Goal: Browse casually

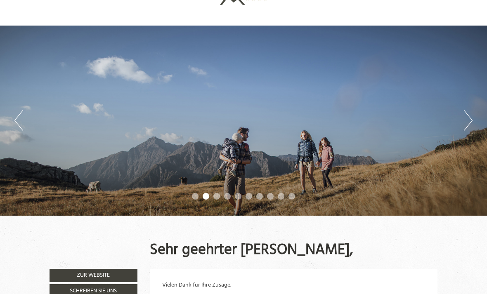
scroll to position [33, 0]
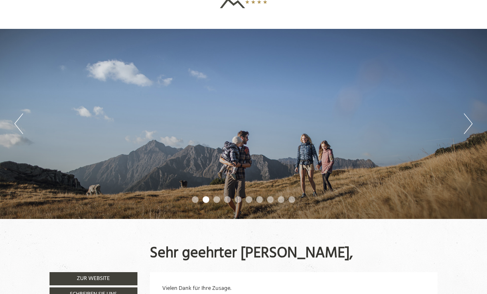
click at [470, 118] on button "Next" at bounding box center [467, 123] width 9 height 21
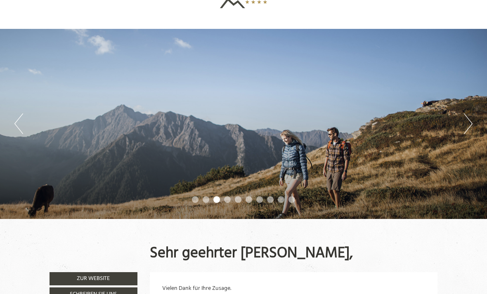
click at [467, 124] on button "Next" at bounding box center [467, 123] width 9 height 21
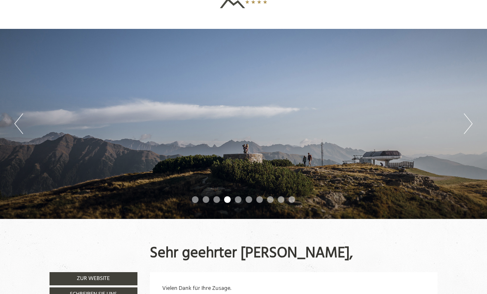
click at [18, 115] on button "Previous" at bounding box center [18, 123] width 9 height 21
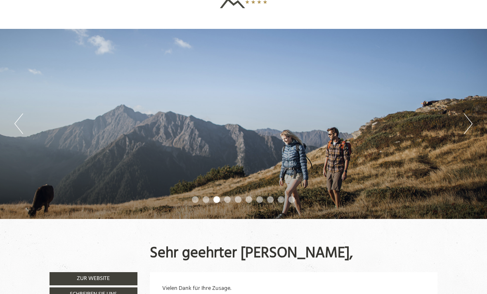
click at [21, 120] on button "Previous" at bounding box center [18, 123] width 9 height 21
click at [19, 119] on button "Previous" at bounding box center [18, 123] width 9 height 21
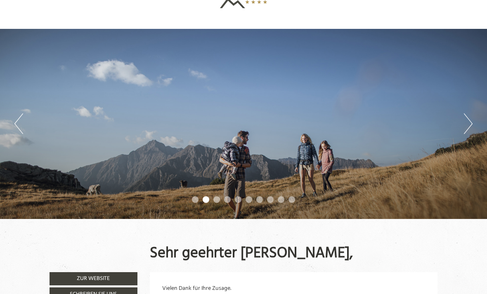
click at [19, 119] on button "Previous" at bounding box center [18, 123] width 9 height 21
click at [19, 122] on button "Previous" at bounding box center [18, 123] width 9 height 21
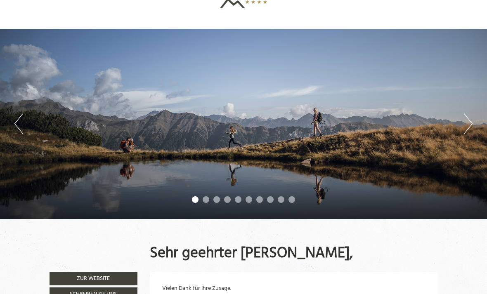
click at [20, 120] on button "Previous" at bounding box center [18, 123] width 9 height 21
click at [21, 122] on button "Previous" at bounding box center [18, 123] width 9 height 21
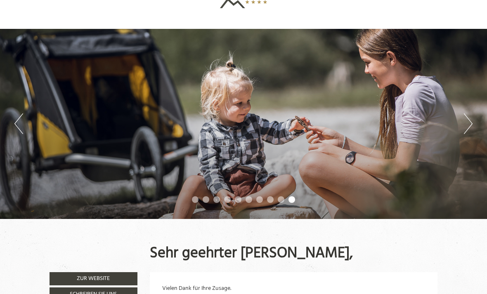
click at [22, 121] on button "Previous" at bounding box center [18, 123] width 9 height 21
click at [23, 121] on button "Previous" at bounding box center [18, 123] width 9 height 21
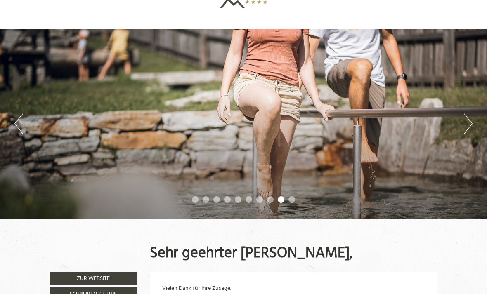
click at [23, 121] on button "Previous" at bounding box center [18, 123] width 9 height 21
click at [22, 119] on button "Previous" at bounding box center [18, 123] width 9 height 21
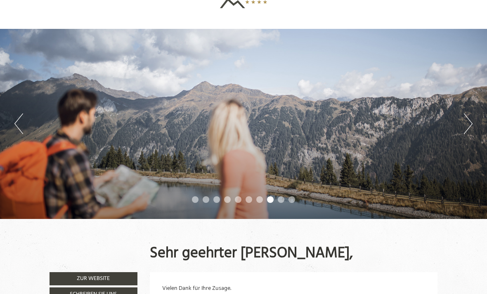
click at [29, 125] on div "Previous Next 1 2 3 4 5 6 7 8 9 10" at bounding box center [243, 124] width 487 height 190
click at [30, 125] on div "Previous Next 1 2 3 4 5 6 7 8 9 10" at bounding box center [243, 124] width 487 height 190
click at [16, 123] on button "Previous" at bounding box center [18, 123] width 9 height 21
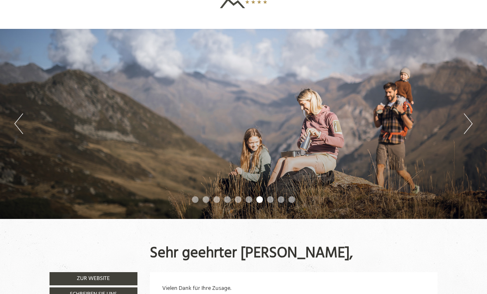
click at [22, 127] on button "Previous" at bounding box center [18, 123] width 9 height 21
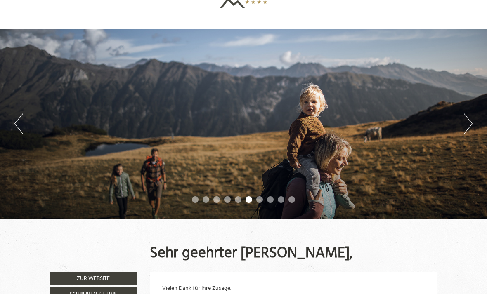
click at [15, 123] on button "Previous" at bounding box center [18, 123] width 9 height 21
click at [20, 125] on button "Previous" at bounding box center [18, 123] width 9 height 21
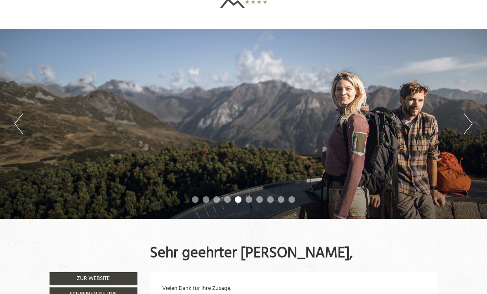
click at [18, 123] on button "Previous" at bounding box center [18, 123] width 9 height 21
click at [19, 122] on button "Previous" at bounding box center [18, 123] width 9 height 21
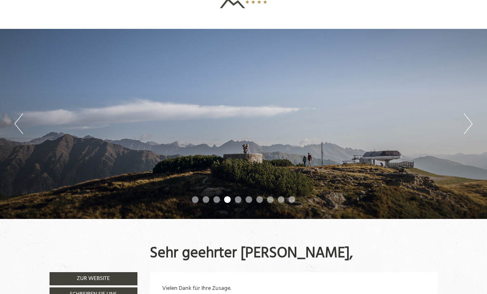
click at [18, 121] on button "Previous" at bounding box center [18, 123] width 9 height 21
click at [19, 121] on button "Previous" at bounding box center [18, 123] width 9 height 21
click at [19, 122] on button "Previous" at bounding box center [18, 123] width 9 height 21
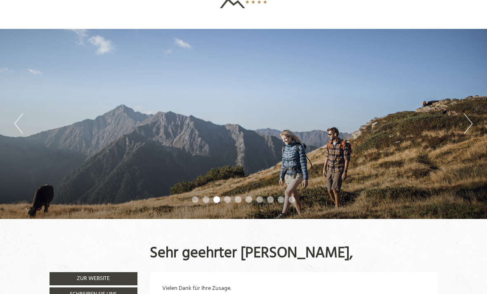
click at [16, 122] on button "Previous" at bounding box center [18, 123] width 9 height 21
click at [15, 121] on button "Previous" at bounding box center [18, 123] width 9 height 21
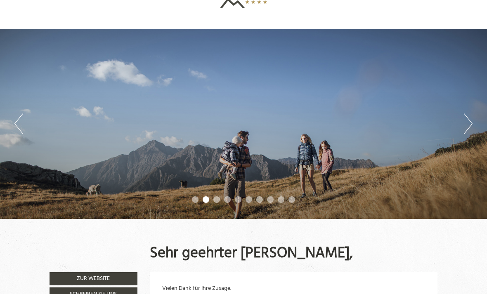
click at [15, 120] on button "Previous" at bounding box center [18, 123] width 9 height 21
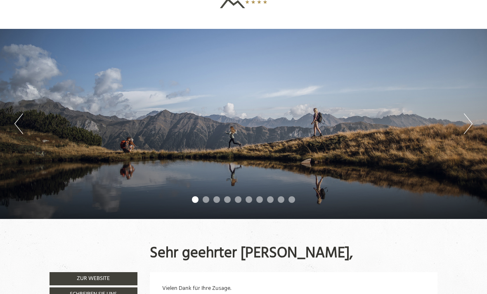
click at [468, 124] on button "Next" at bounding box center [467, 123] width 9 height 21
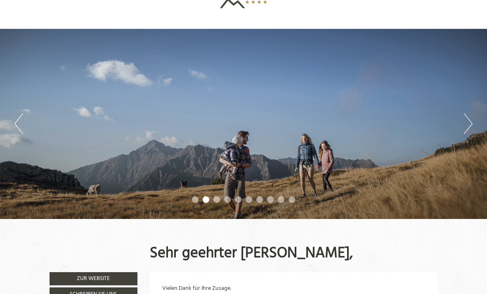
click at [471, 115] on button "Next" at bounding box center [467, 123] width 9 height 21
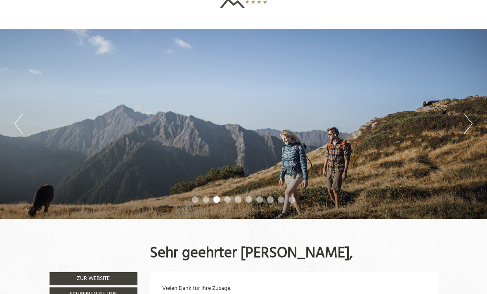
click at [470, 117] on button "Next" at bounding box center [467, 123] width 9 height 21
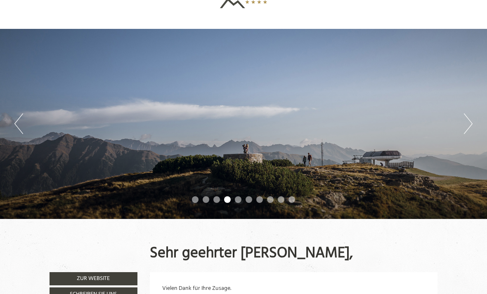
click at [471, 122] on button "Next" at bounding box center [467, 123] width 9 height 21
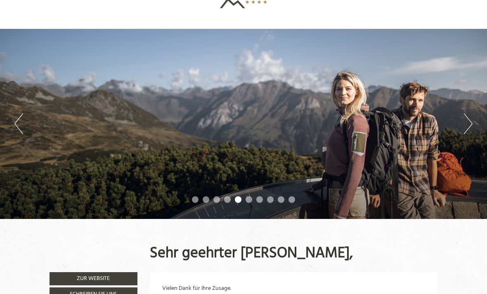
click at [472, 120] on button "Next" at bounding box center [467, 123] width 9 height 21
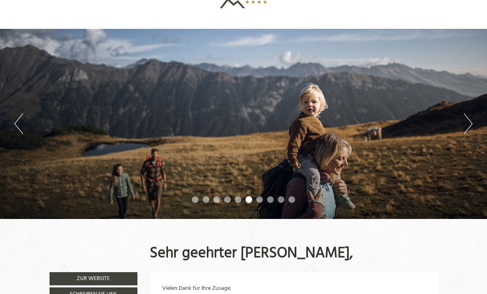
click at [472, 122] on button "Next" at bounding box center [467, 123] width 9 height 21
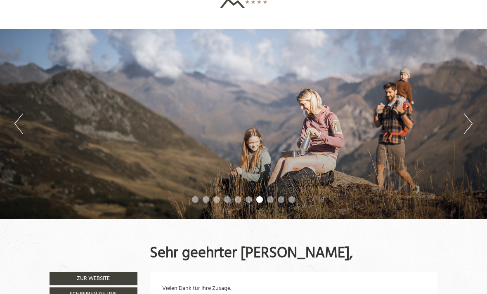
click at [471, 119] on button "Next" at bounding box center [467, 123] width 9 height 21
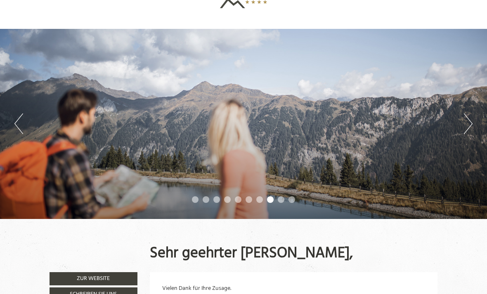
click at [470, 118] on button "Next" at bounding box center [467, 123] width 9 height 21
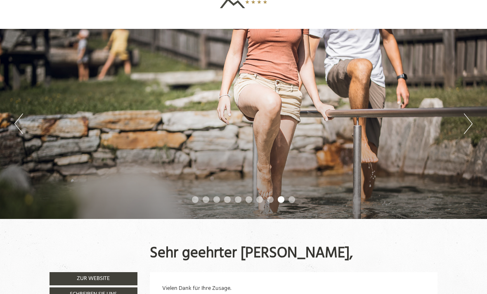
click at [472, 120] on button "Next" at bounding box center [467, 123] width 9 height 21
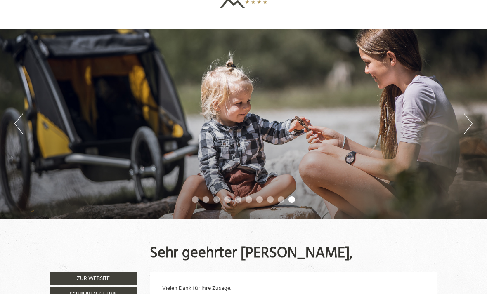
click at [472, 118] on button "Next" at bounding box center [467, 123] width 9 height 21
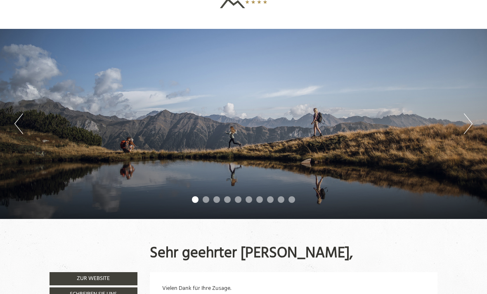
click at [472, 120] on button "Next" at bounding box center [467, 123] width 9 height 21
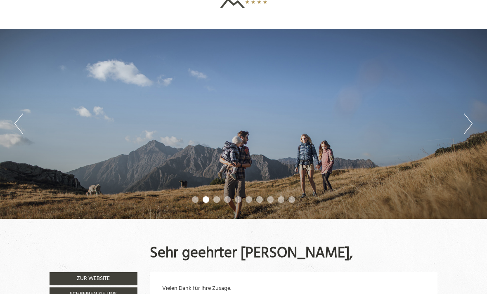
click at [22, 122] on button "Previous" at bounding box center [18, 123] width 9 height 21
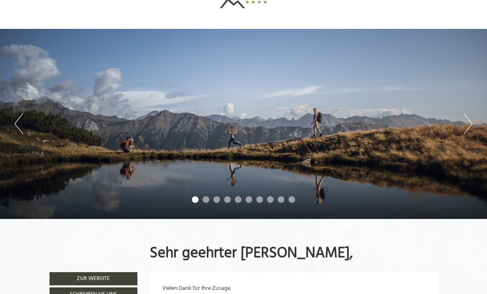
click at [17, 123] on button "Previous" at bounding box center [18, 123] width 9 height 21
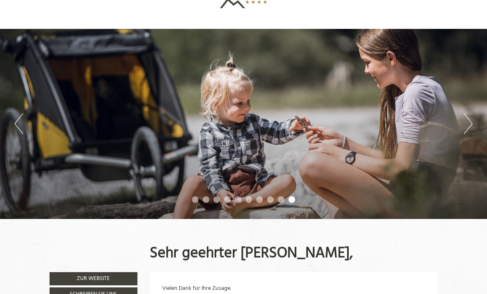
click at [470, 126] on button "Next" at bounding box center [467, 123] width 9 height 21
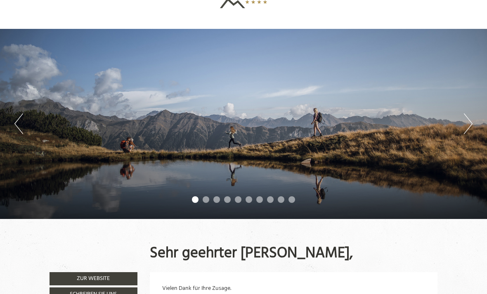
click at [468, 124] on button "Next" at bounding box center [467, 123] width 9 height 21
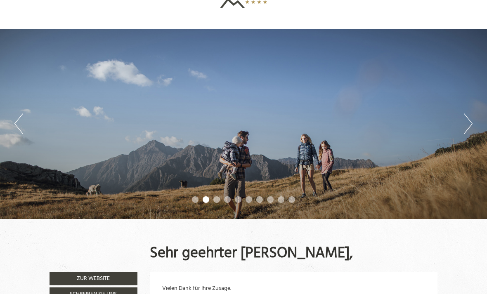
click at [21, 123] on button "Previous" at bounding box center [18, 123] width 9 height 21
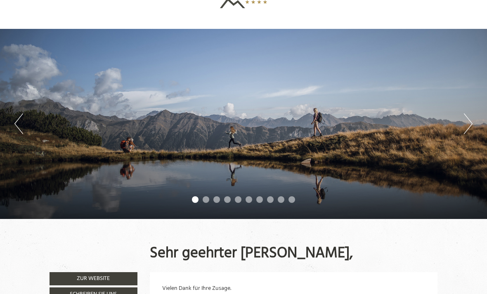
click at [16, 122] on button "Previous" at bounding box center [18, 123] width 9 height 21
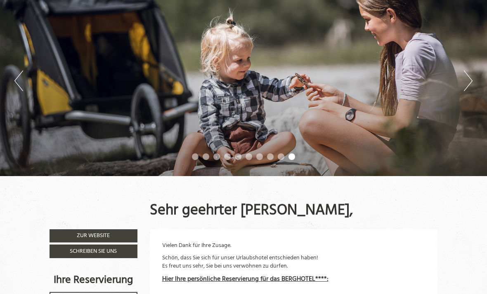
scroll to position [0, 0]
